Goal: Task Accomplishment & Management: Complete application form

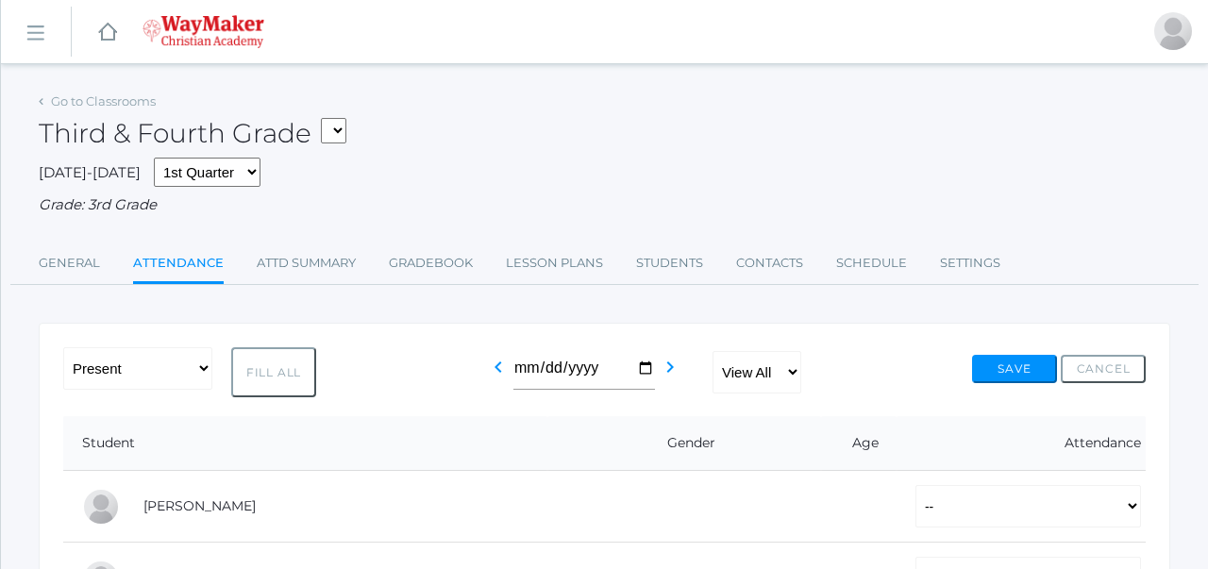
scroll to position [329, 0]
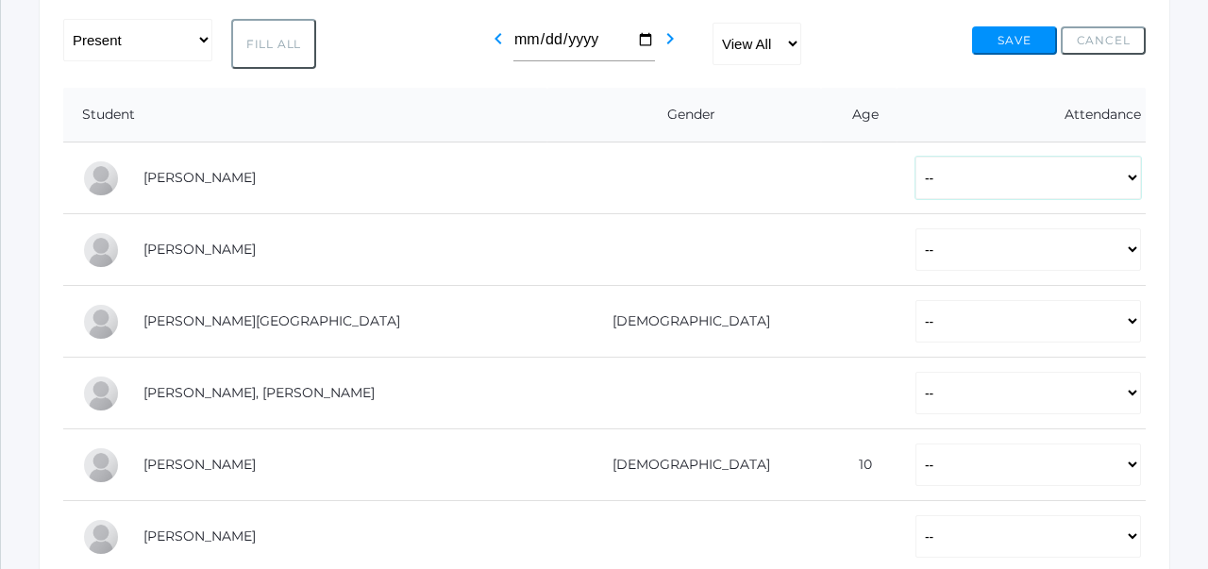
click at [1106, 171] on select "-- Present Tardy Excused Tardy Unexcused Absent Excused Absent Unexcused" at bounding box center [1029, 178] width 226 height 42
select select "P"
click at [1024, 245] on select "-- Present Tardy Excused Tardy Unexcused Absent Excused Absent Unexcused" at bounding box center [1029, 249] width 226 height 42
select select "P"
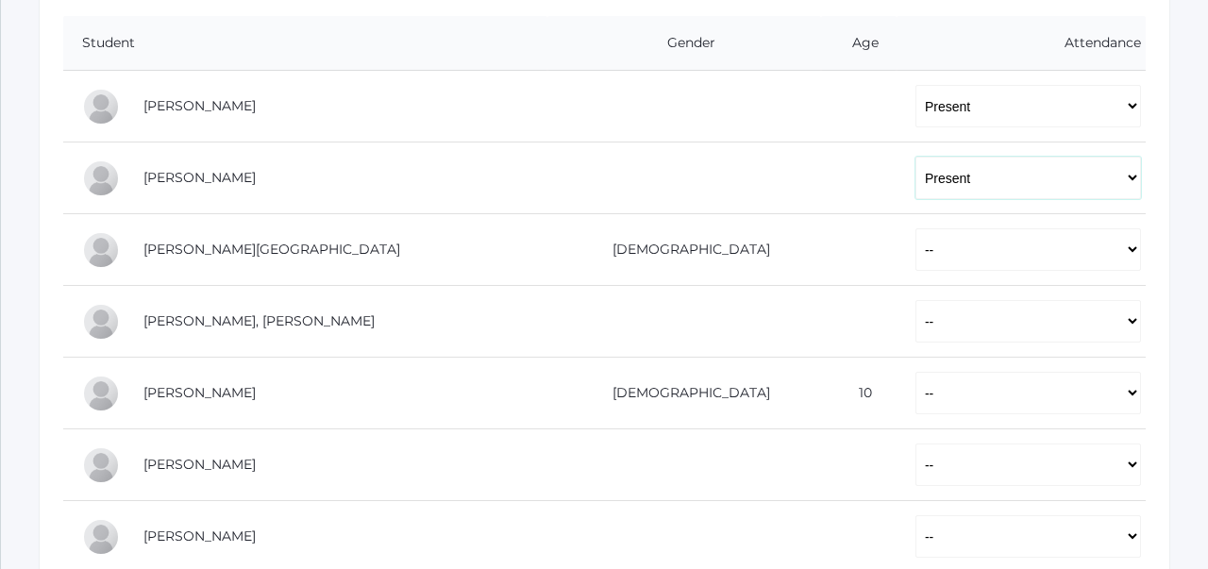
scroll to position [404, 0]
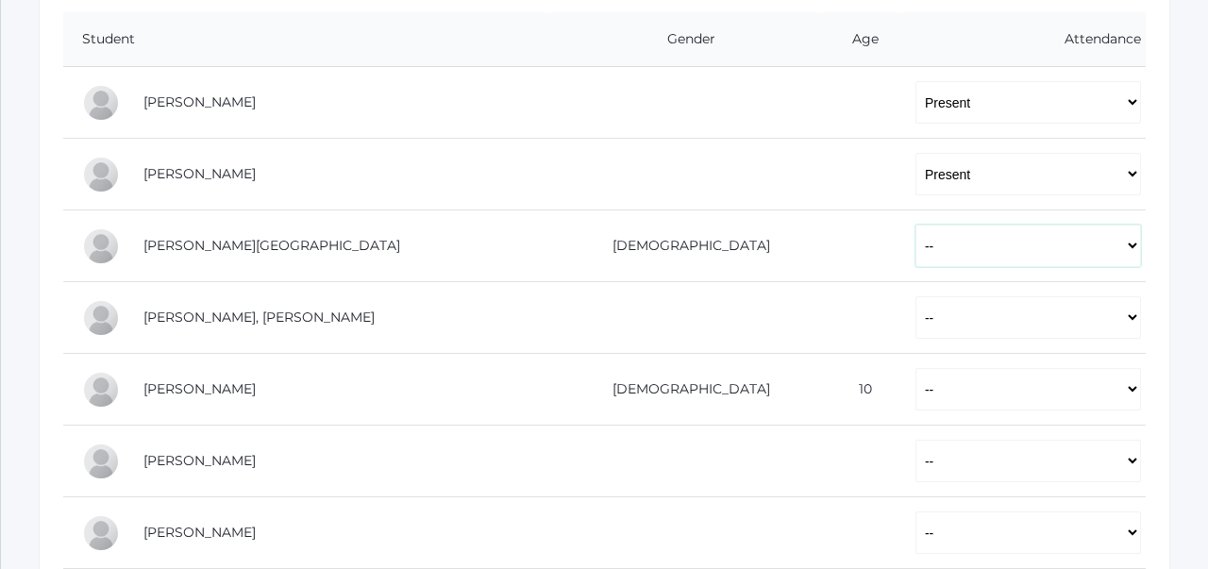
click at [1005, 255] on select "-- Present Tardy Excused Tardy Unexcused Absent Excused Absent Unexcused" at bounding box center [1029, 246] width 226 height 42
select select "P"
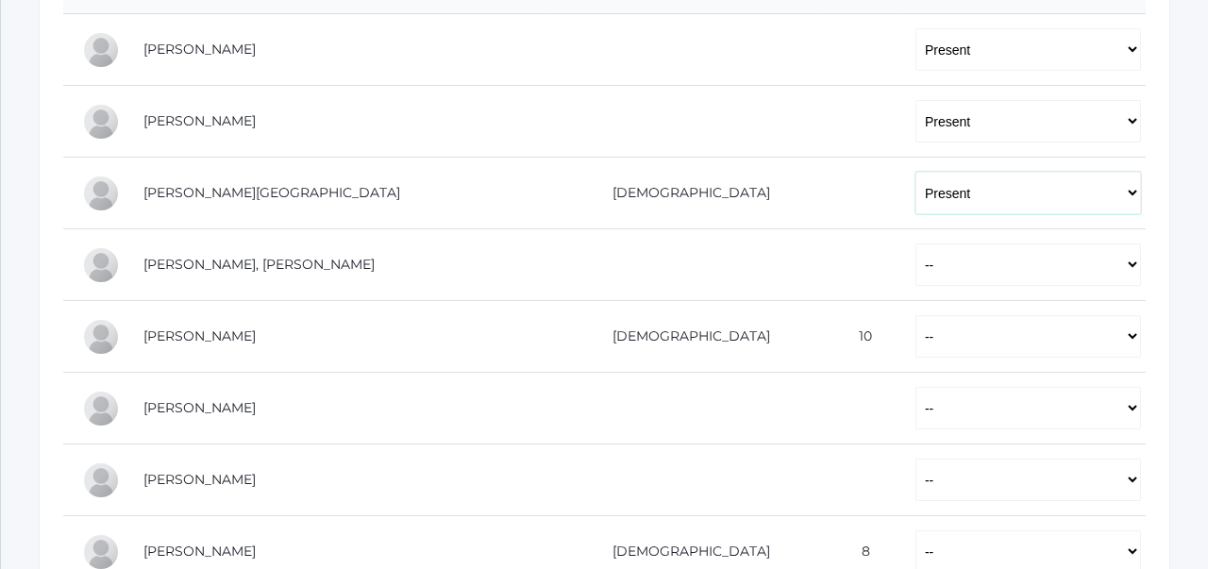
scroll to position [462, 0]
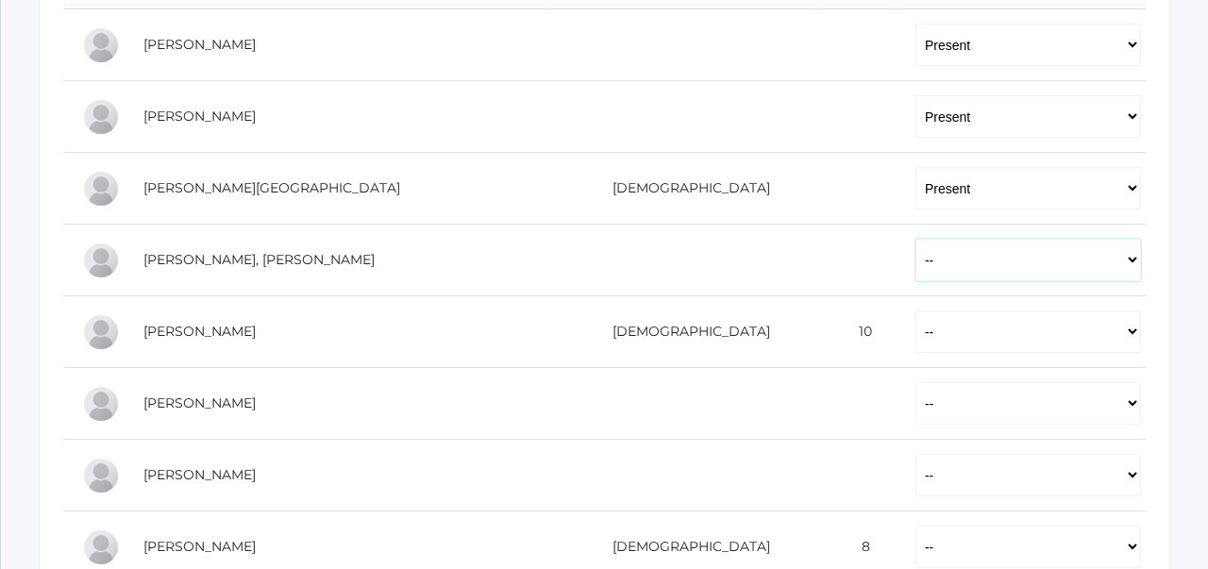
click at [996, 272] on select "-- Present Tardy Excused Tardy Unexcused Absent Excused Absent Unexcused" at bounding box center [1029, 260] width 226 height 42
click at [971, 263] on select "-- Present Tardy Excused Tardy Unexcused Absent Excused Absent Unexcused" at bounding box center [1029, 260] width 226 height 42
select select "AU"
click at [938, 343] on select "-- Present Tardy Excused Tardy Unexcused Absent Excused Absent Unexcused" at bounding box center [1029, 332] width 226 height 42
select select "P"
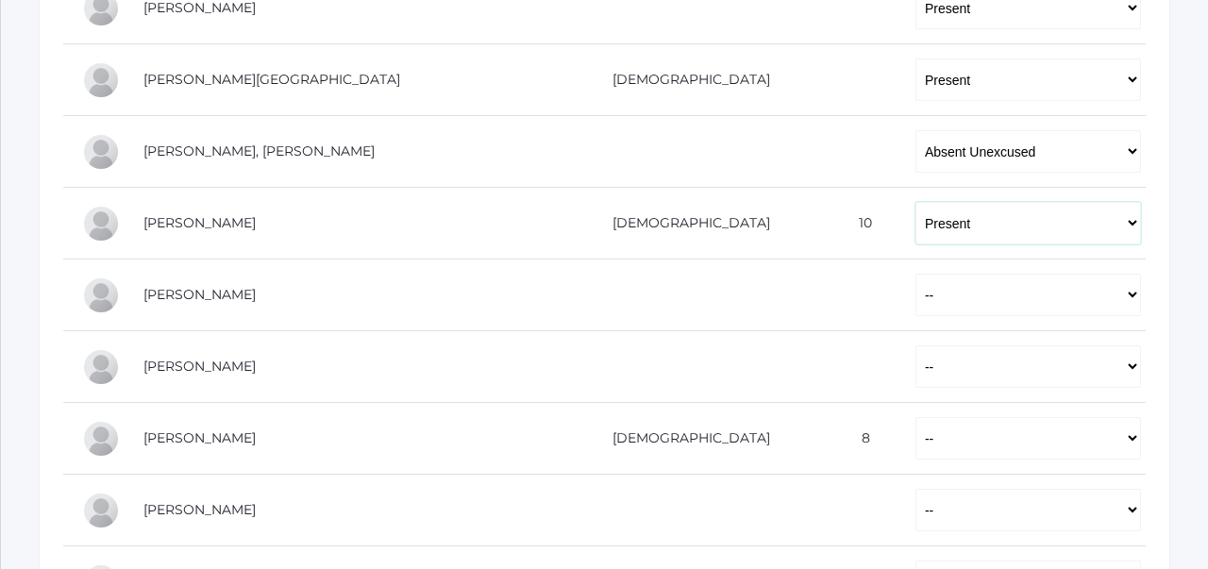
scroll to position [587, 0]
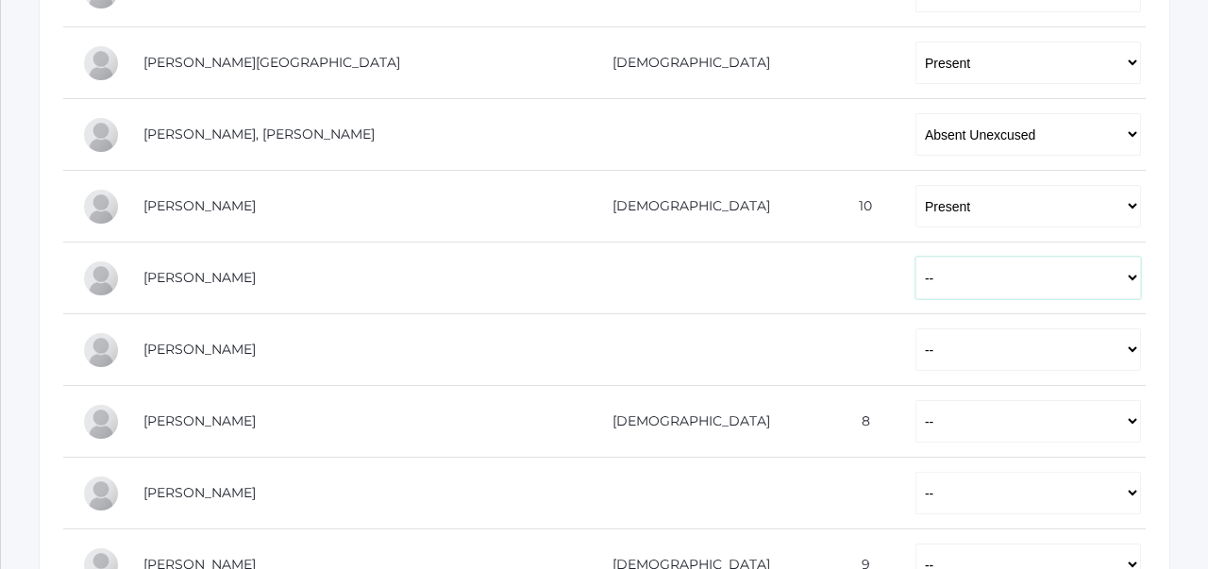
click at [959, 263] on select "-- Present Tardy Excused Tardy Unexcused Absent Excused Absent Unexcused" at bounding box center [1029, 278] width 226 height 42
select select "P"
click at [925, 354] on select "-- Present Tardy Excused Tardy Unexcused Absent Excused Absent Unexcused" at bounding box center [1029, 350] width 226 height 42
select select "P"
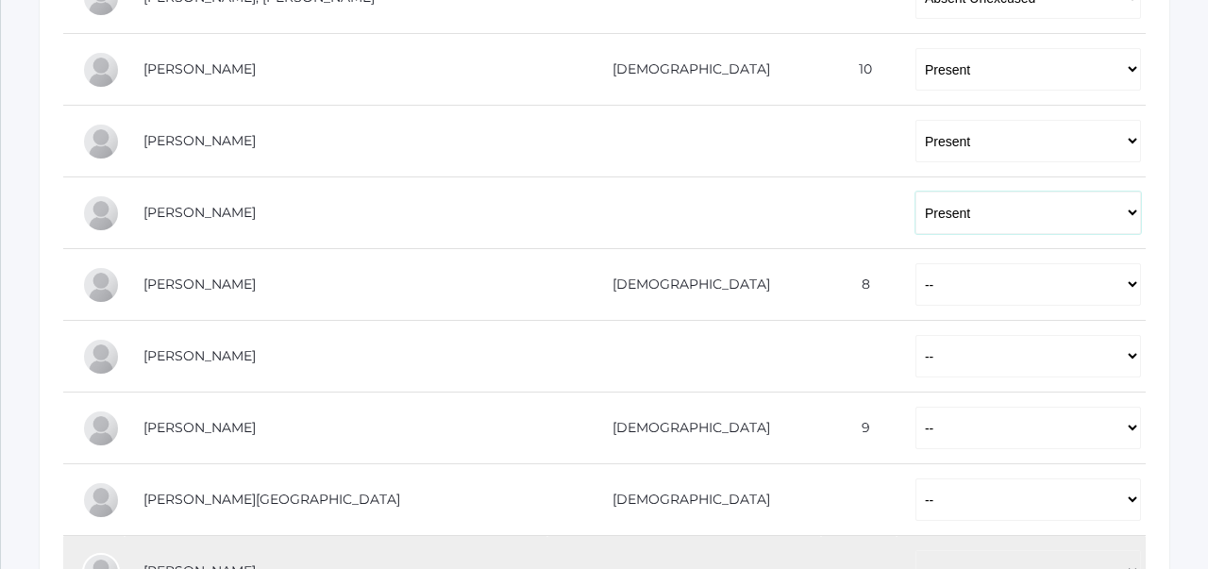
scroll to position [738, 0]
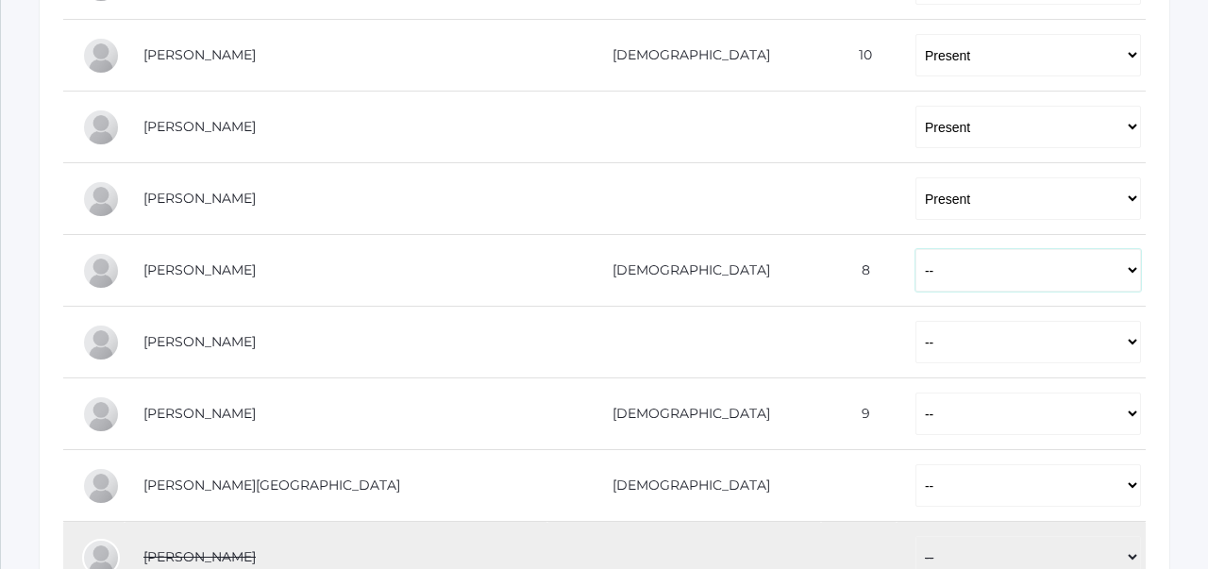
click at [939, 274] on select "-- Present Tardy Excused Tardy Unexcused Absent Excused Absent Unexcused" at bounding box center [1029, 270] width 226 height 42
select select "P"
click at [918, 343] on select "-- Present Tardy Excused Tardy Unexcused Absent Excused Absent Unexcused" at bounding box center [1029, 342] width 226 height 42
select select "AU"
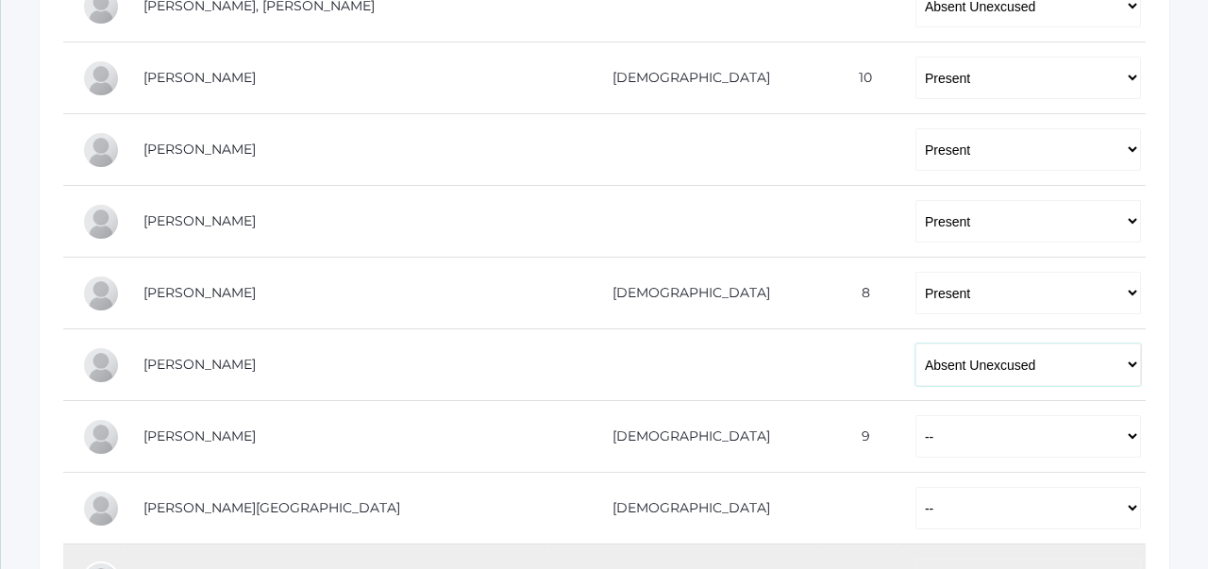
scroll to position [757, 0]
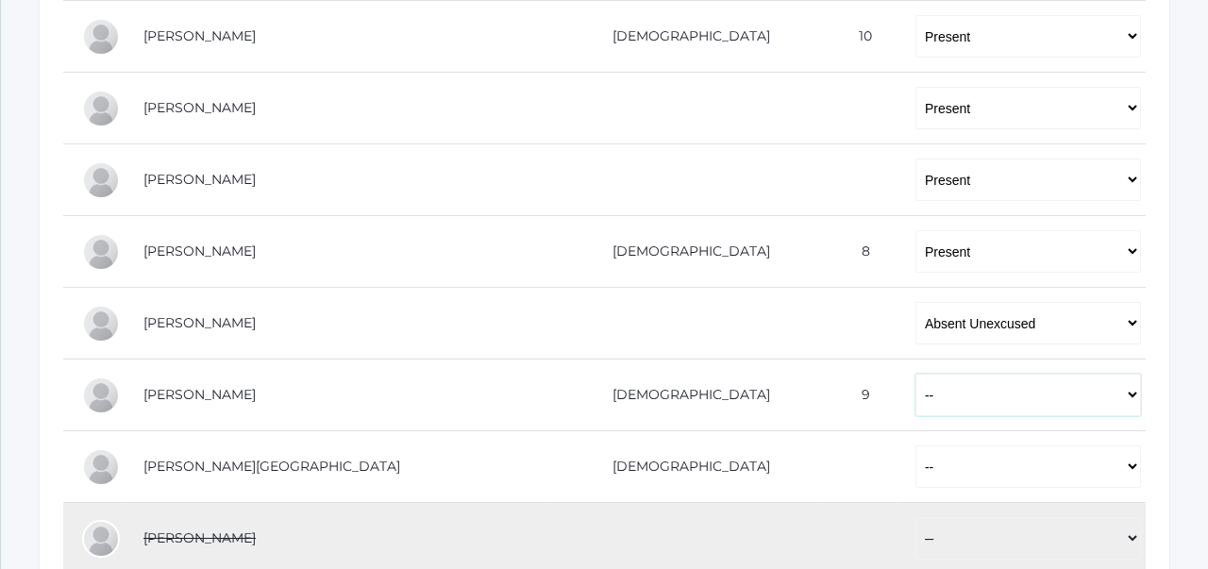
click at [916, 394] on select "-- Present Tardy Excused Tardy Unexcused Absent Excused Absent Unexcused" at bounding box center [1029, 395] width 226 height 42
select select "AU"
click at [916, 470] on select "-- Present Tardy Excused Tardy Unexcused Absent Excused Absent Unexcused" at bounding box center [1029, 467] width 226 height 42
select select "P"
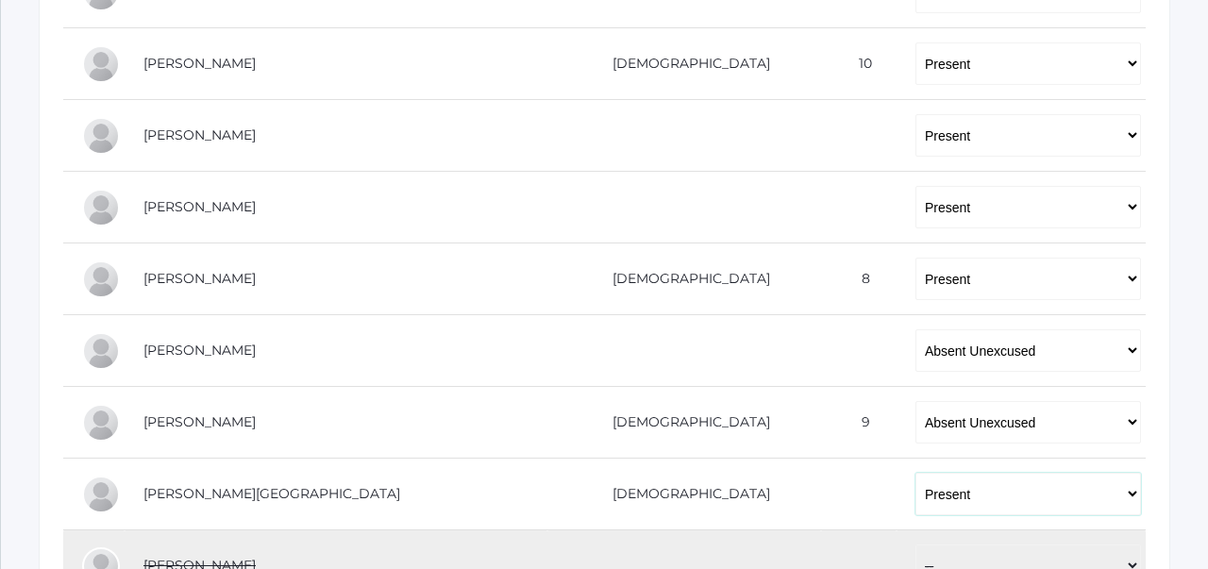
scroll to position [725, 0]
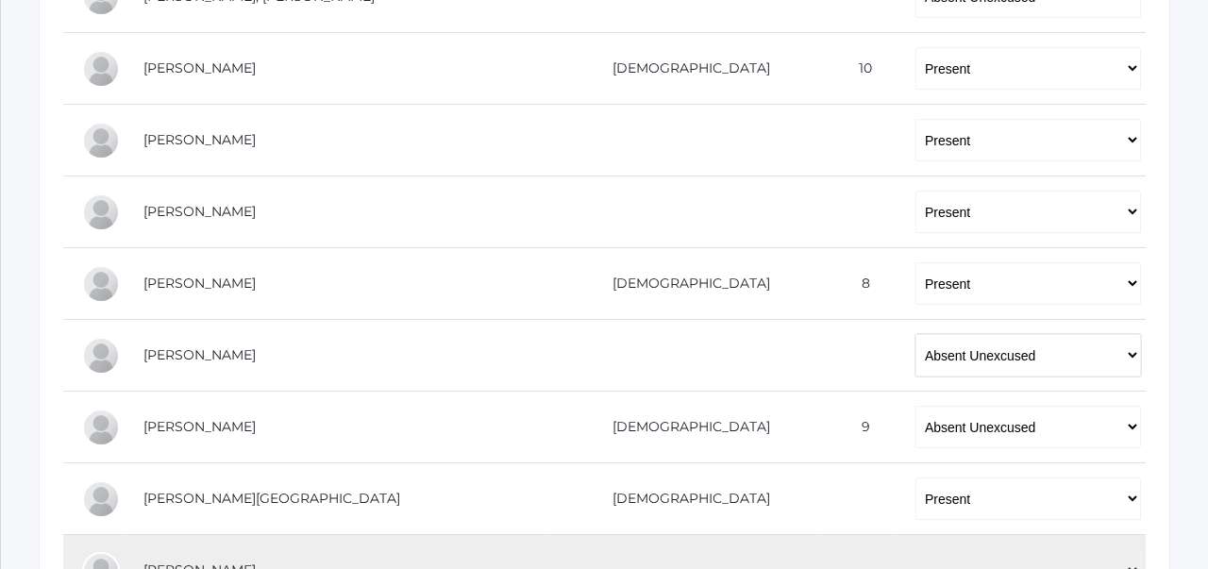
click at [916, 360] on select "-- Present Tardy Excused Tardy Unexcused Absent Excused Absent Unexcused" at bounding box center [1029, 355] width 226 height 42
select select "P"
click at [821, 353] on td at bounding box center [859, 356] width 76 height 72
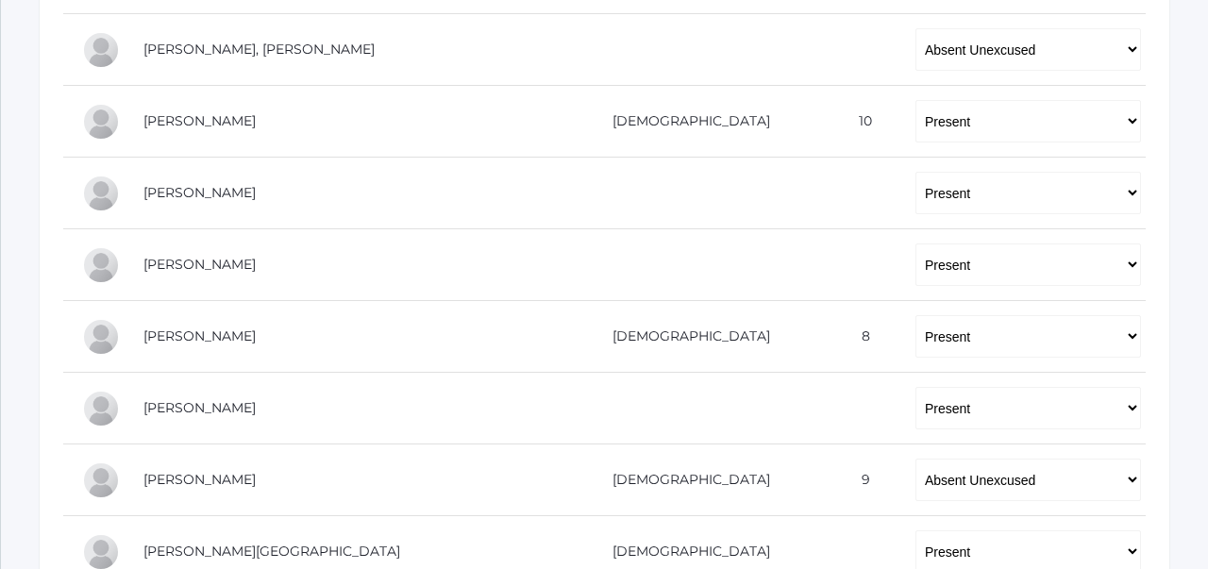
scroll to position [680, 0]
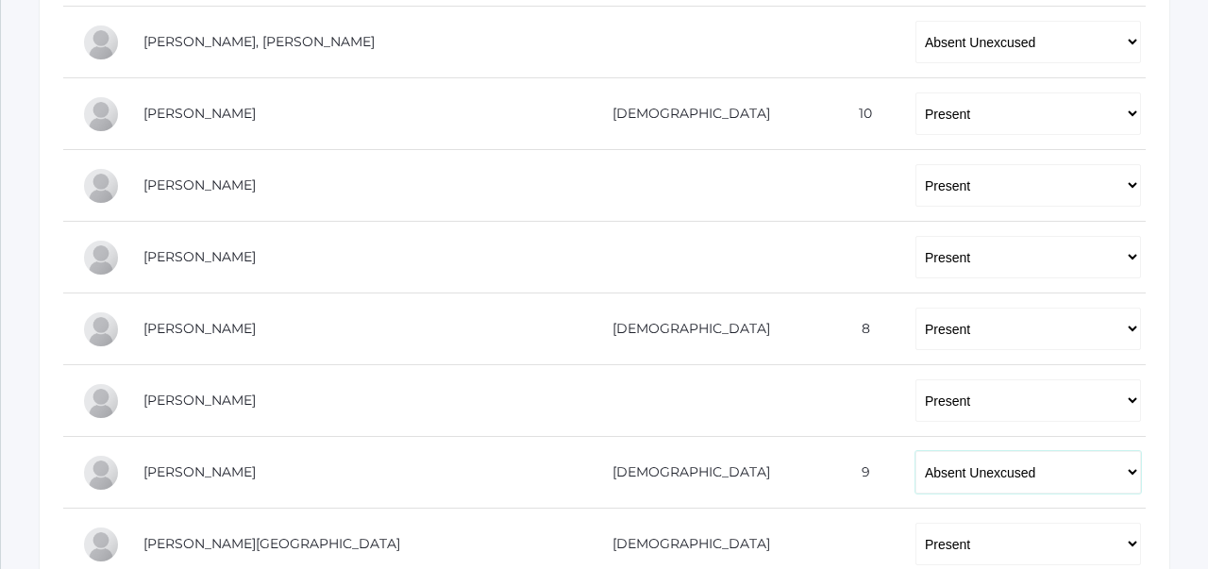
click at [978, 481] on select "-- Present Tardy Excused Tardy Unexcused Absent Excused Absent Unexcused" at bounding box center [1029, 472] width 226 height 42
select select "AE"
click at [1163, 471] on div "-- Present Tardy Excused Tardy Unexcused Absent Excused Absent Unexcused Fill A…" at bounding box center [605, 187] width 1132 height 1089
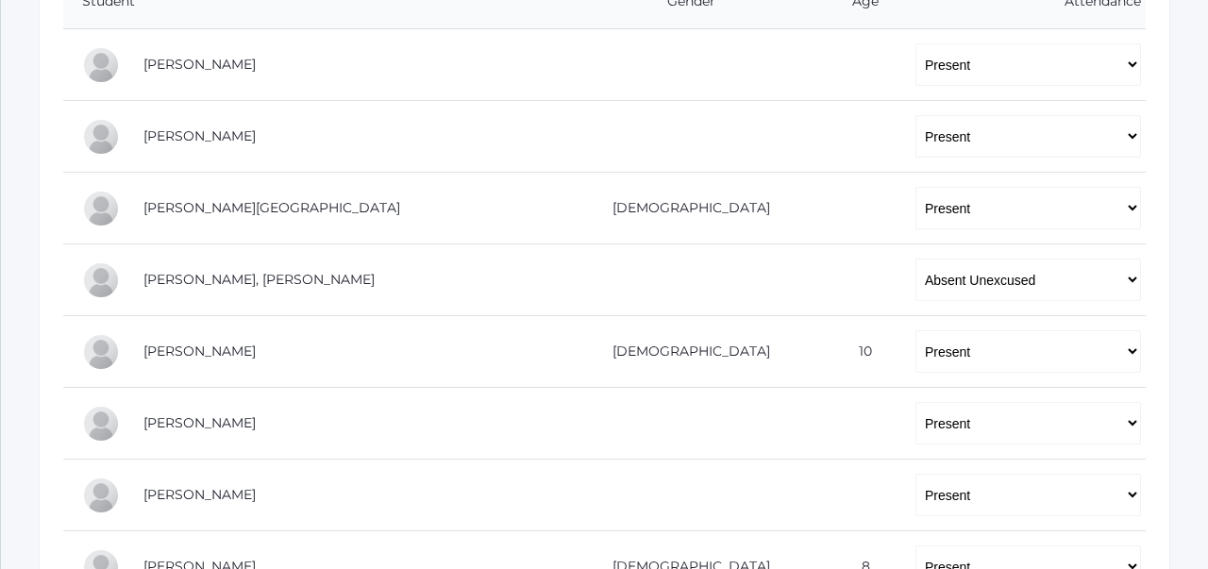
scroll to position [448, 0]
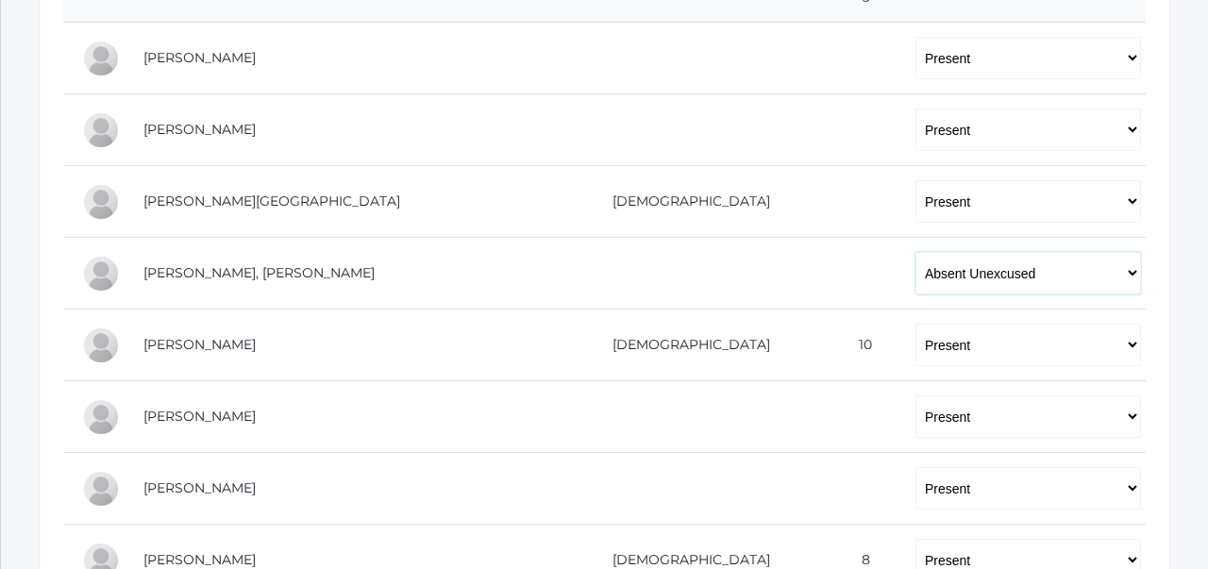
click at [916, 273] on select "-- Present Tardy Excused Tardy Unexcused Absent Excused Absent Unexcused" at bounding box center [1029, 273] width 226 height 42
select select "TU"
click at [821, 274] on td at bounding box center [859, 274] width 76 height 72
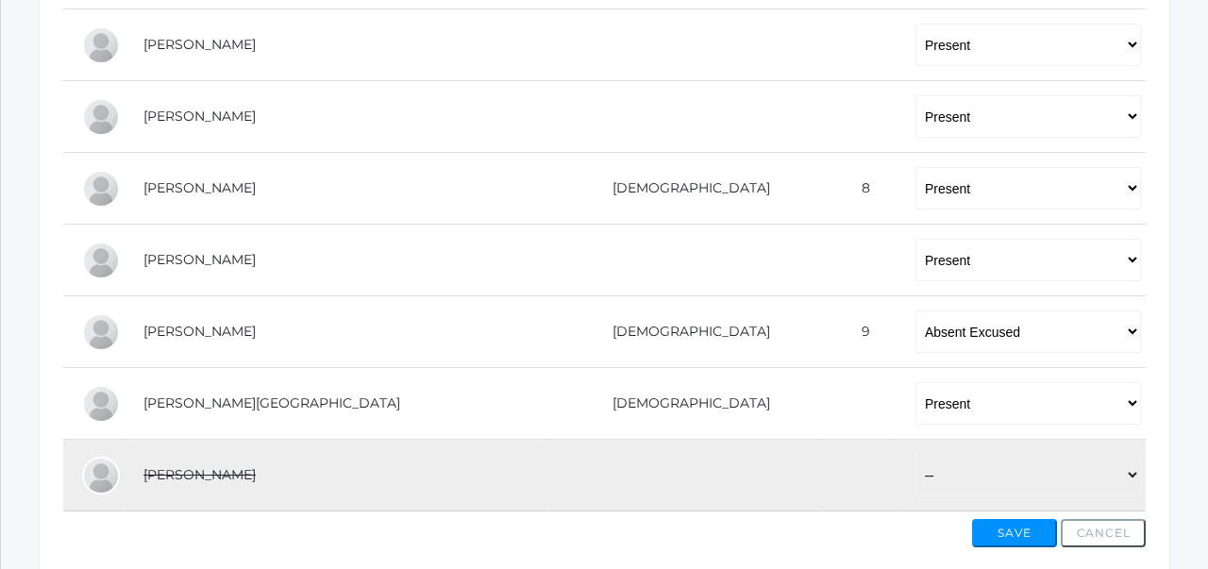
scroll to position [872, 0]
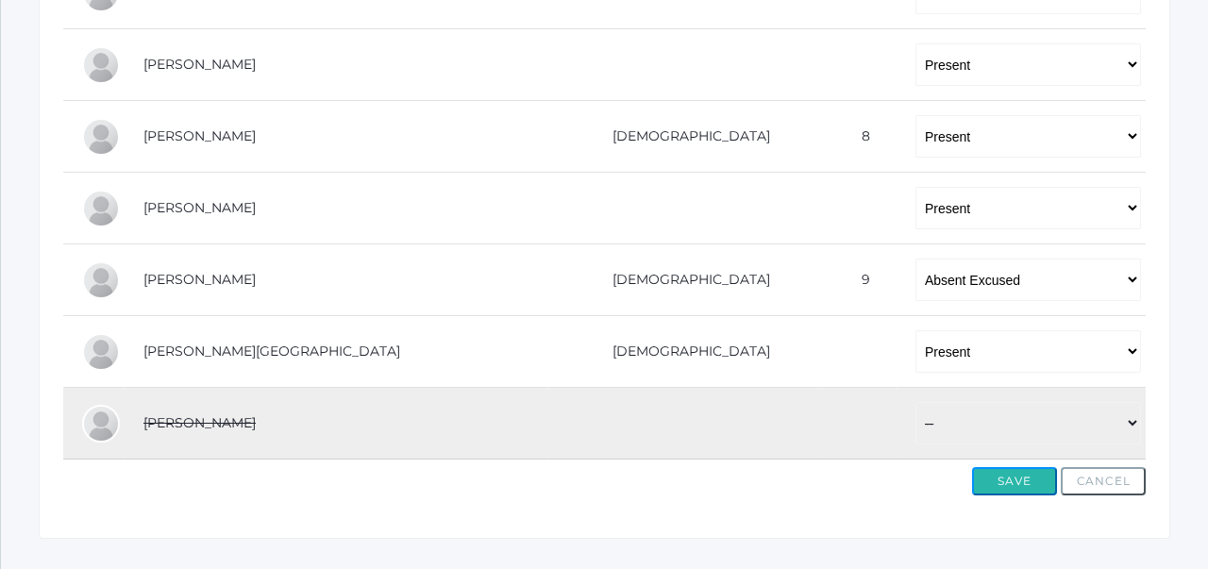
click at [1014, 472] on button "Save" at bounding box center [1014, 481] width 85 height 28
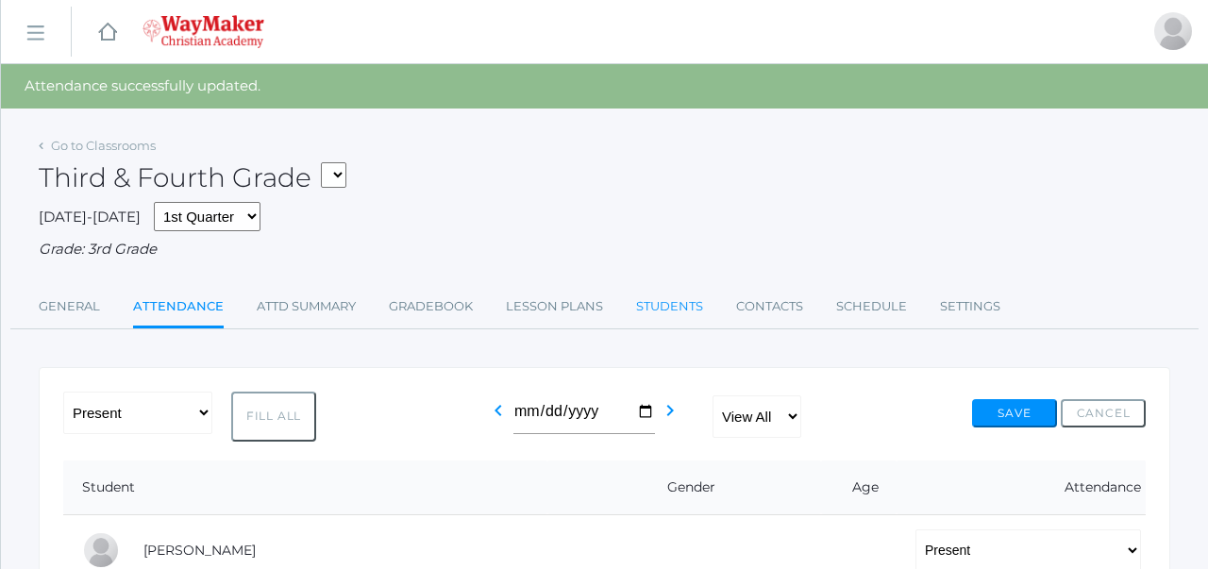
click at [697, 315] on link "Students" at bounding box center [669, 307] width 67 height 38
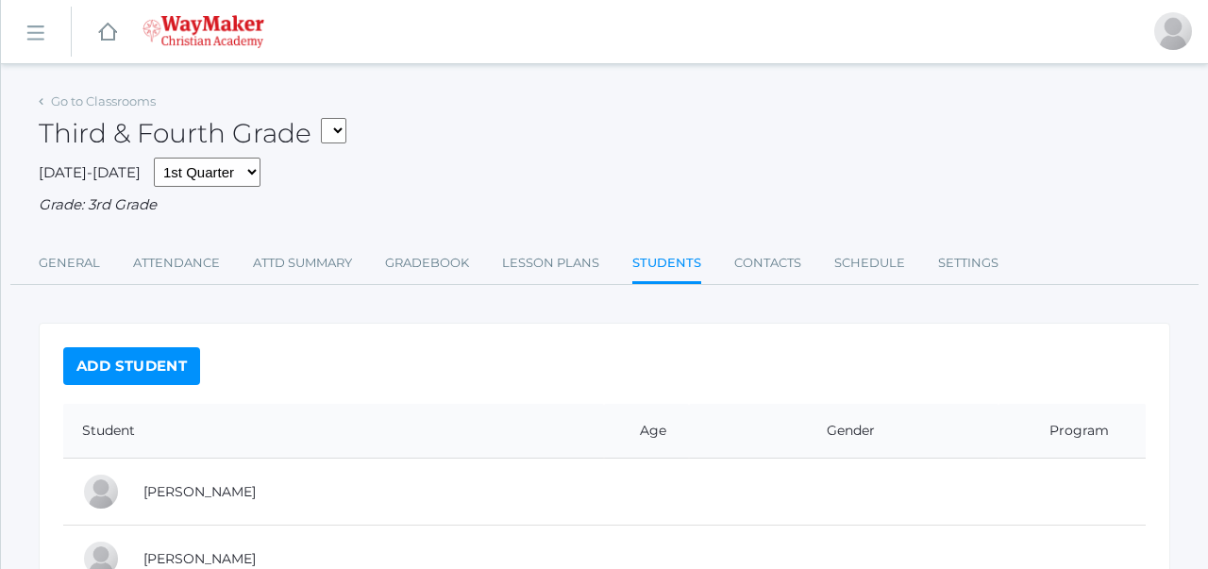
click at [346, 128] on select "03ELEM - Language Arts 3/4 03ELEM - History 3/4 03ELEM - Science 3/4 03ELEM - M…" at bounding box center [333, 130] width 25 height 25
click at [182, 264] on link "Attendance" at bounding box center [176, 264] width 87 height 38
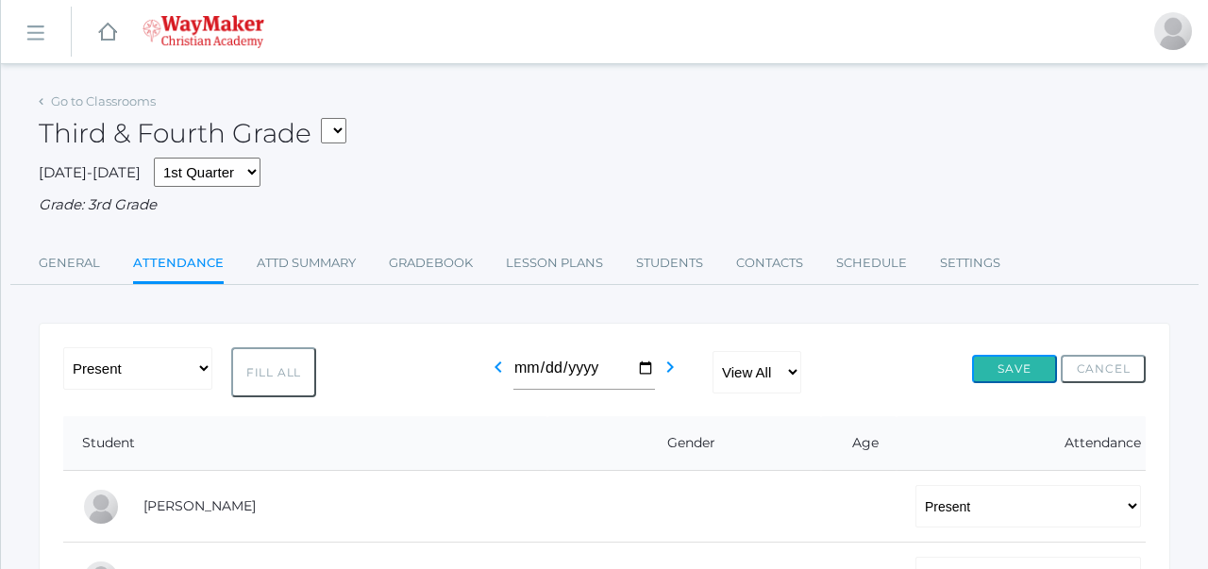
click at [1023, 374] on button "Save" at bounding box center [1014, 369] width 85 height 28
